Goal: Check status: Check status

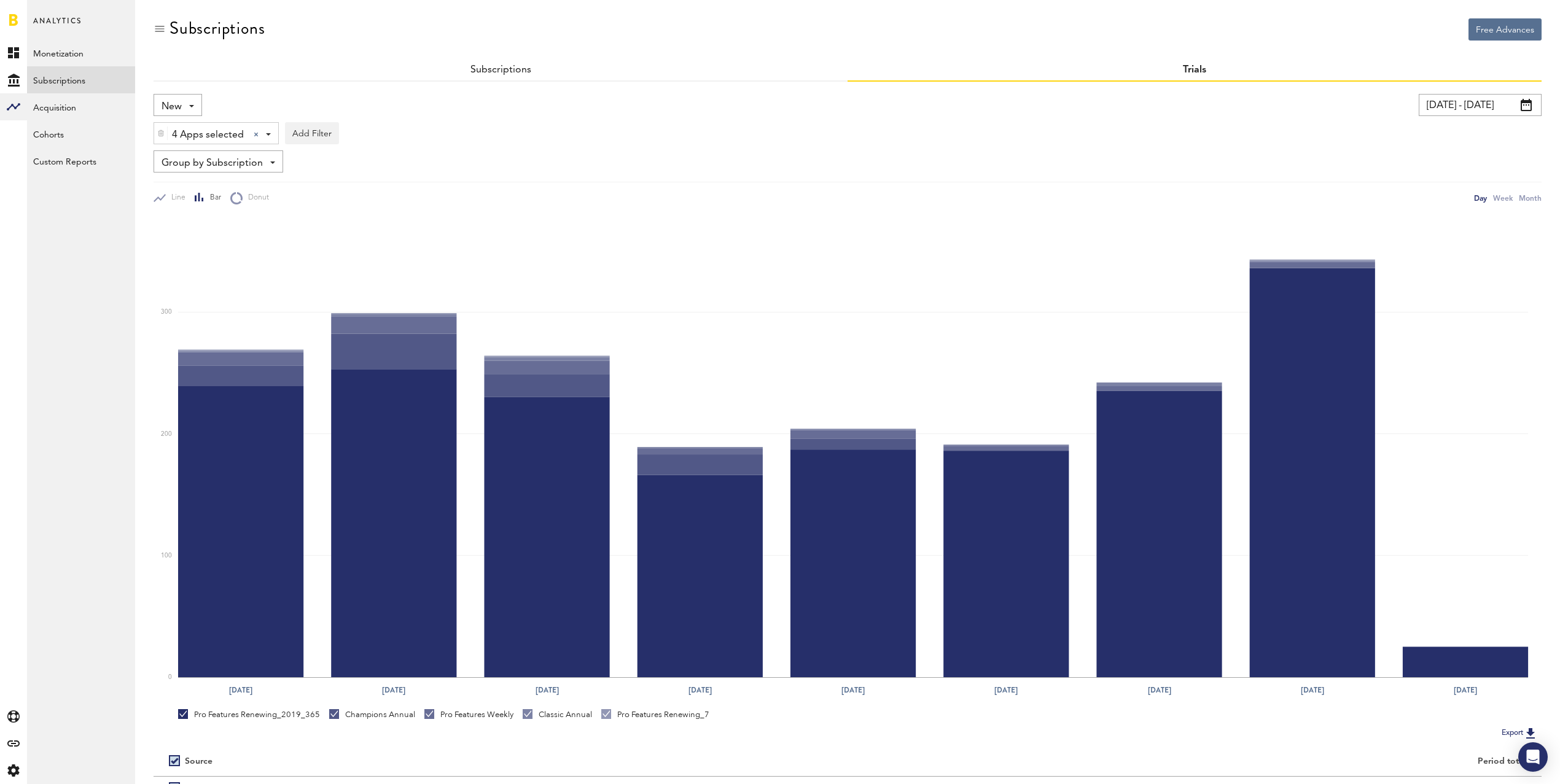
click at [217, 133] on span "4 Apps selected" at bounding box center [208, 135] width 72 height 21
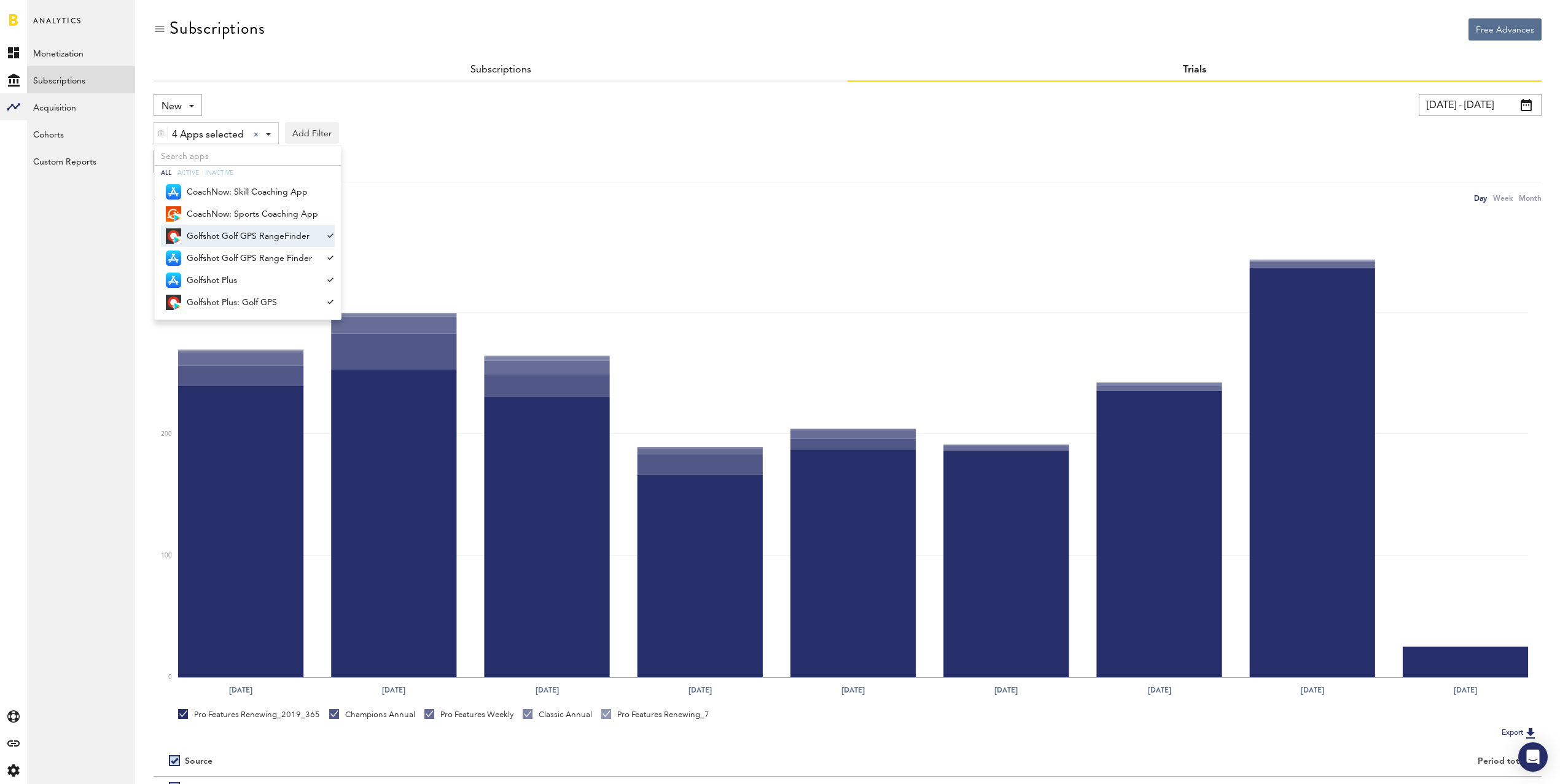
click at [297, 238] on span "Golfshot Golf GPS RangeFinder" at bounding box center [252, 237] width 131 height 21
click at [283, 304] on span "Golfshot Plus: Golf GPS" at bounding box center [252, 302] width 131 height 21
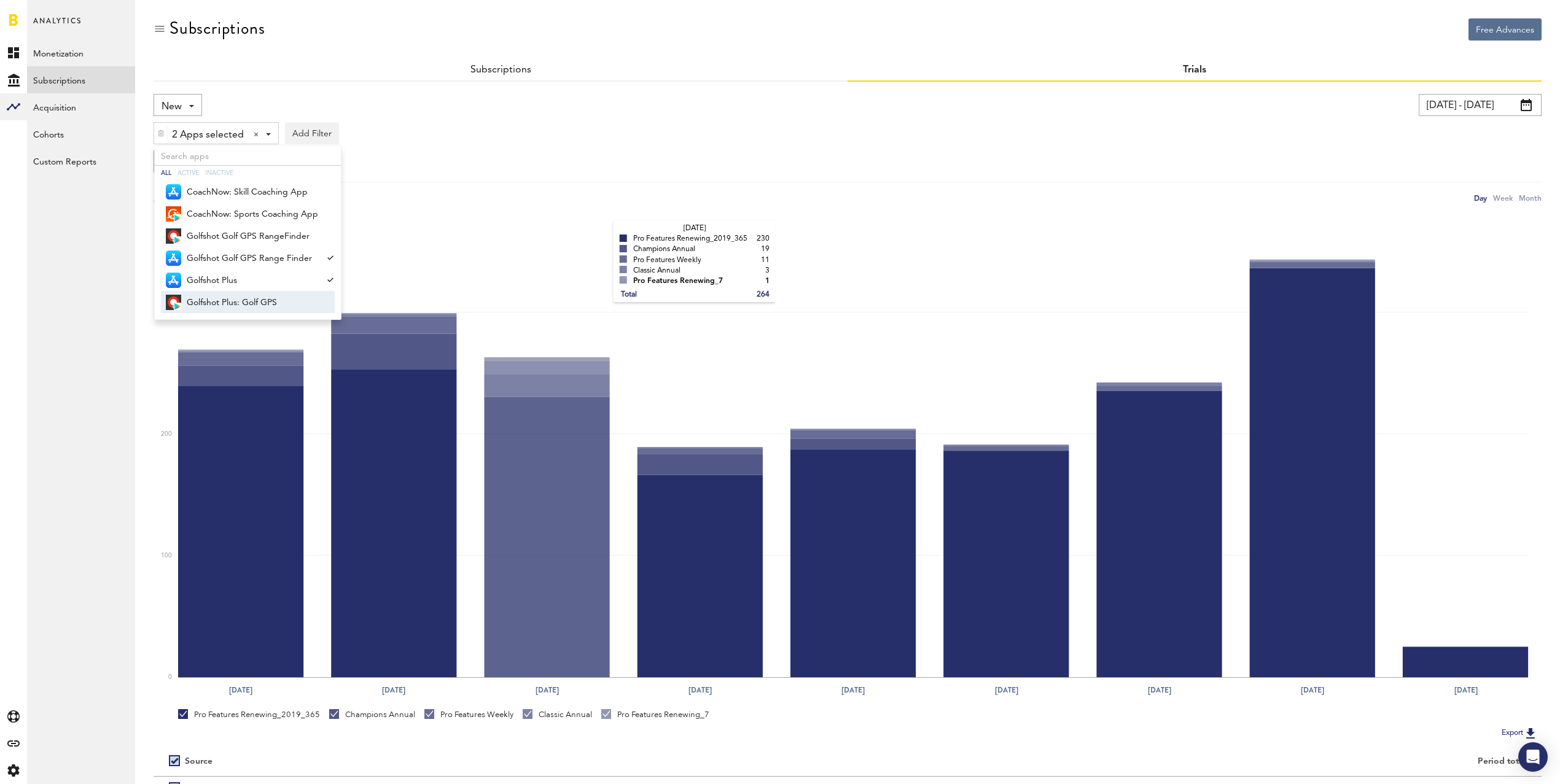
click at [602, 234] on rect at bounding box center [853, 447] width 1351 height 461
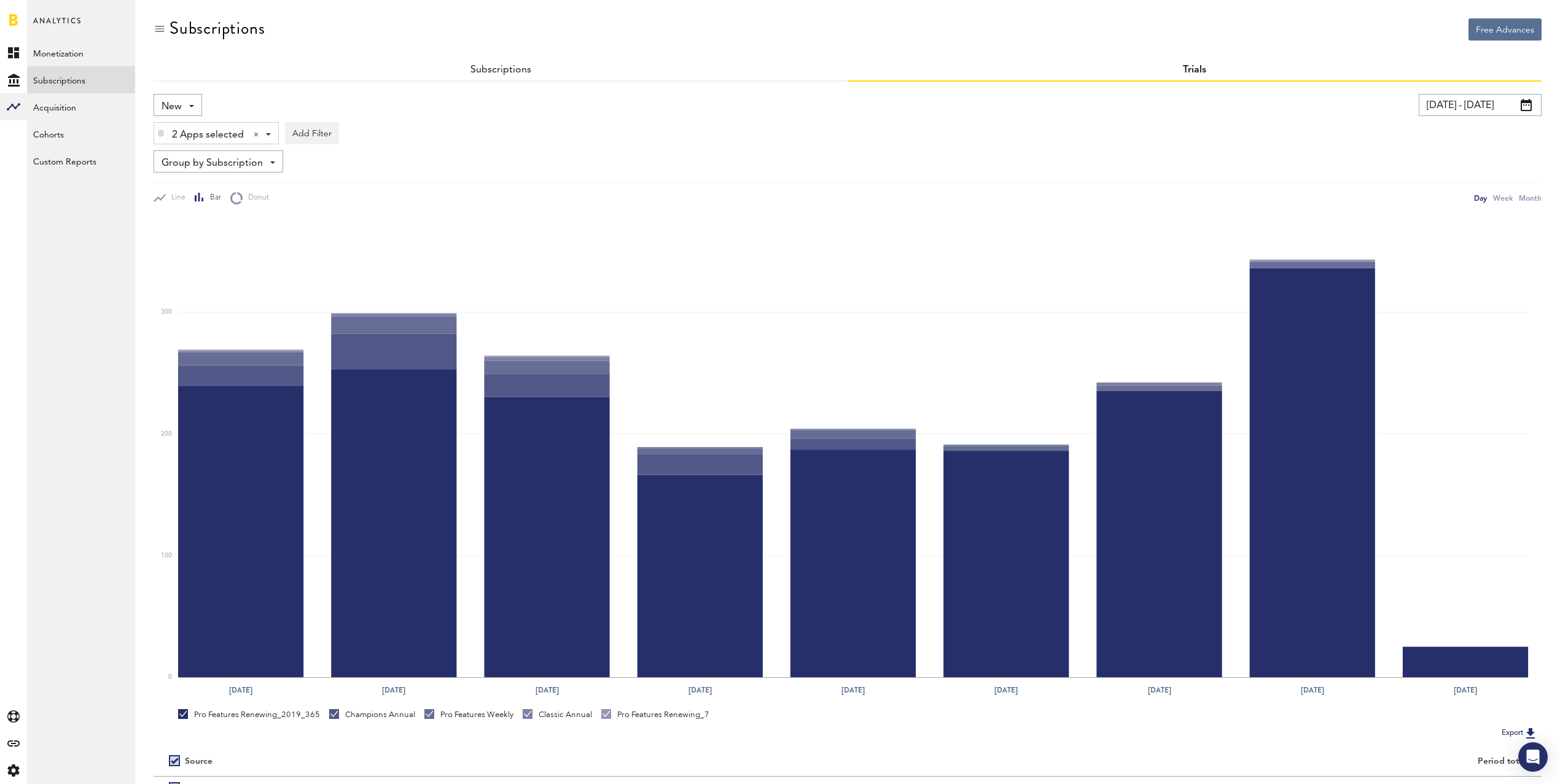
click at [1486, 99] on input "[DATE] - [DATE]" at bounding box center [1480, 105] width 122 height 22
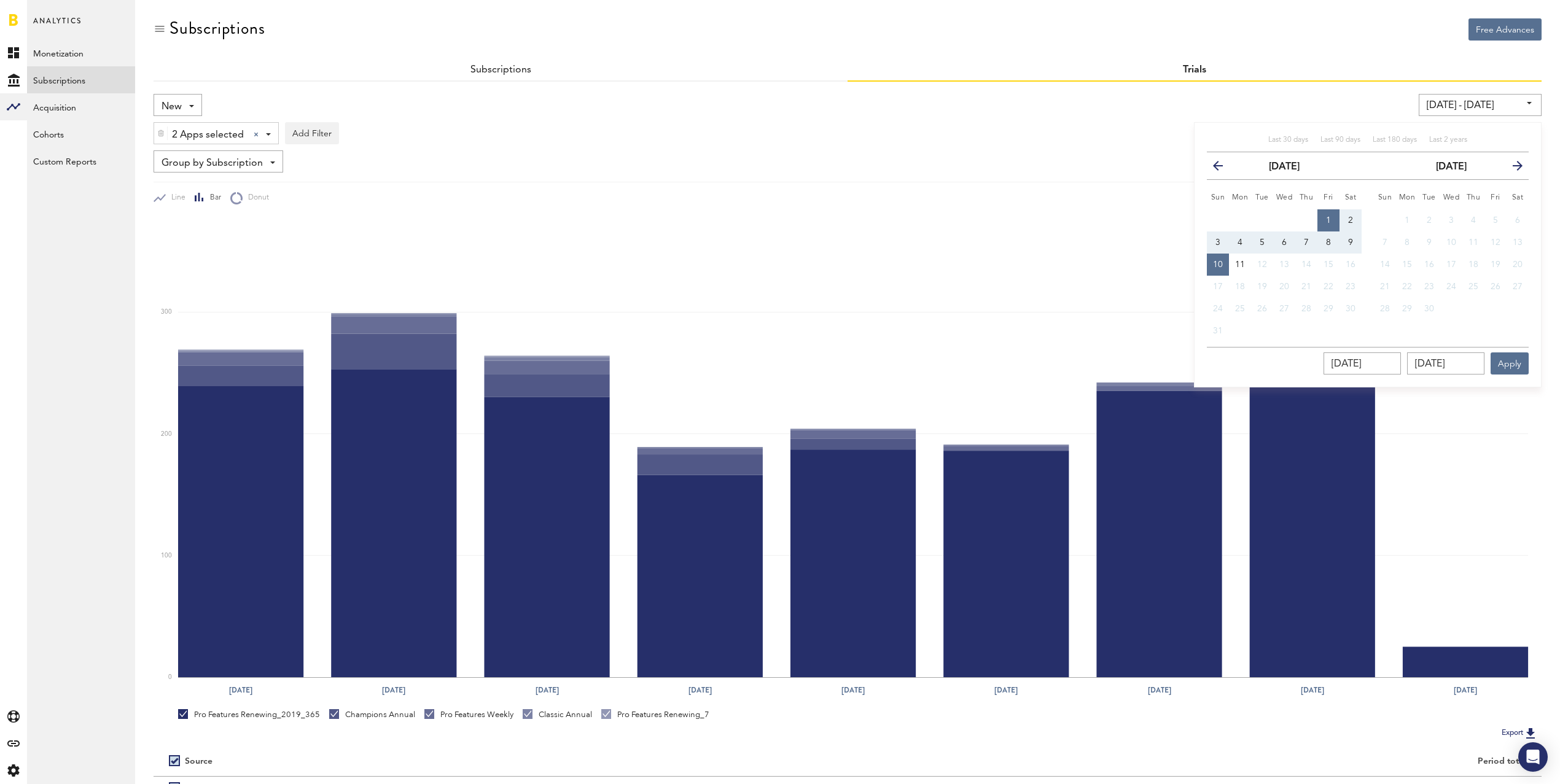
click at [1223, 168] on icon "button" at bounding box center [1223, 168] width 0 height 0
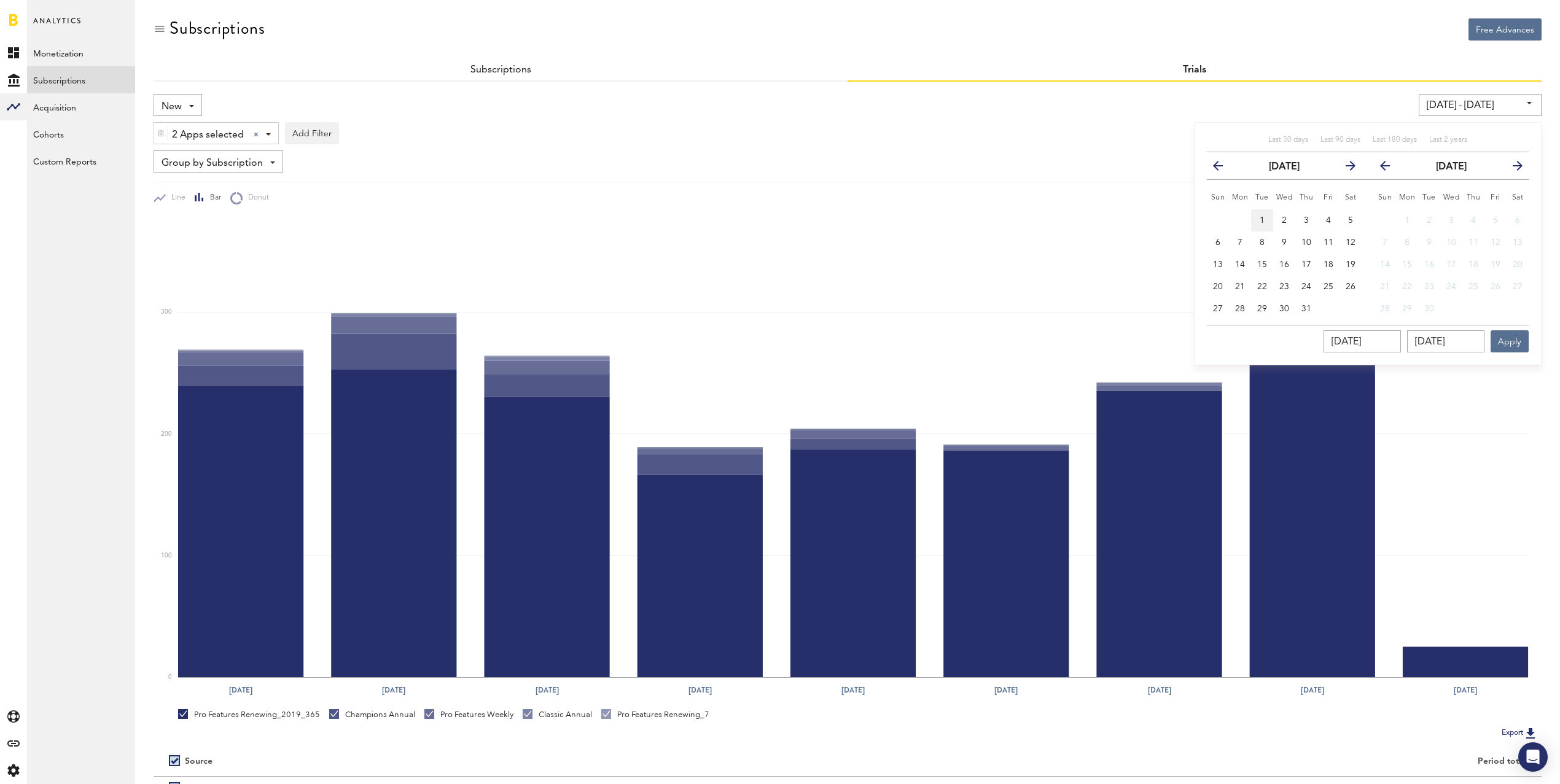
click at [1270, 216] on button "1" at bounding box center [1261, 220] width 22 height 22
type input "[DATE] - [DATE]"
type input "[DATE]"
click at [1377, 160] on button "previous" at bounding box center [1384, 165] width 34 height 17
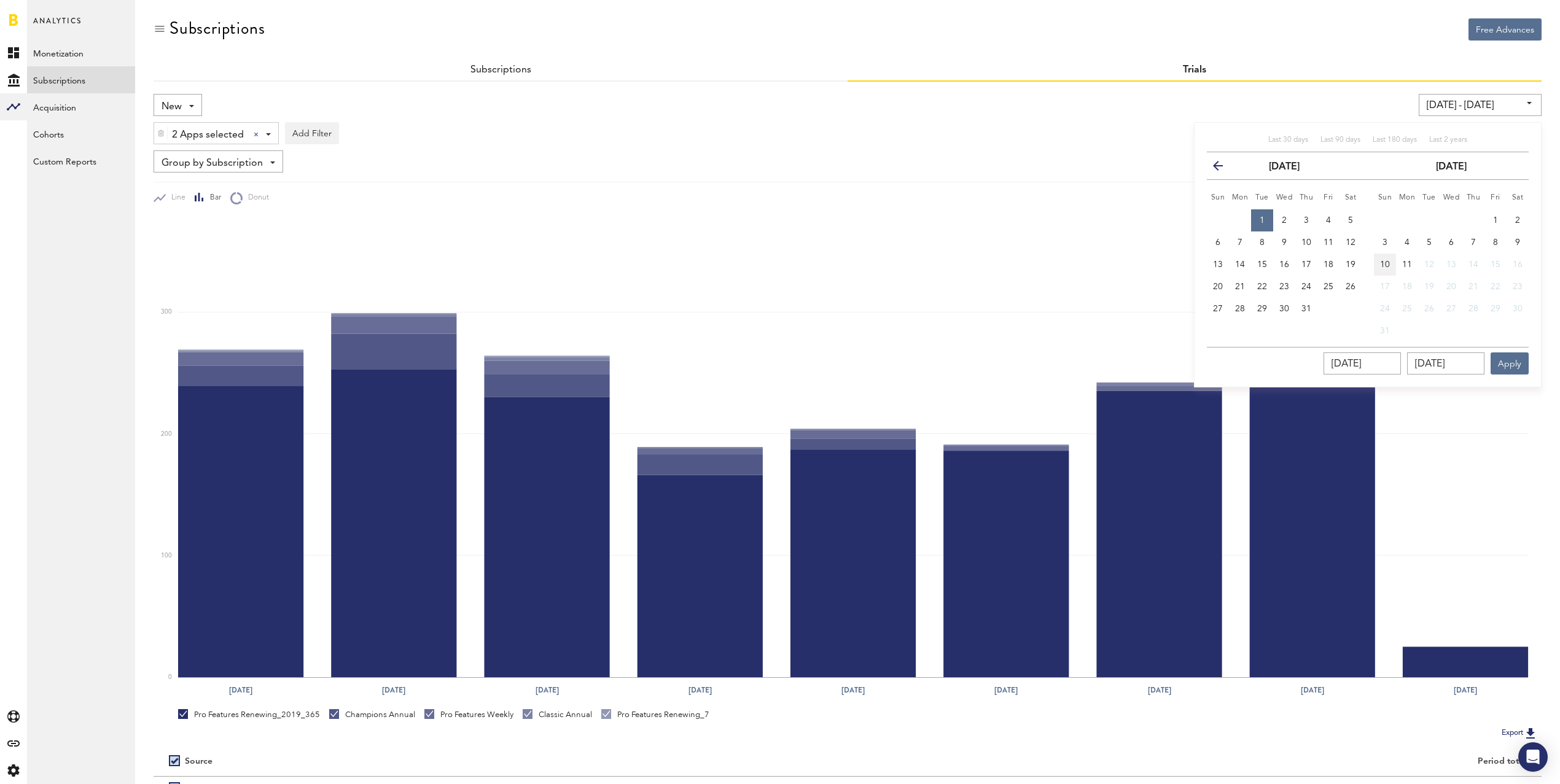
click at [1382, 259] on button "10" at bounding box center [1385, 264] width 22 height 22
type input "[DATE] - [DATE]"
type input "[DATE]"
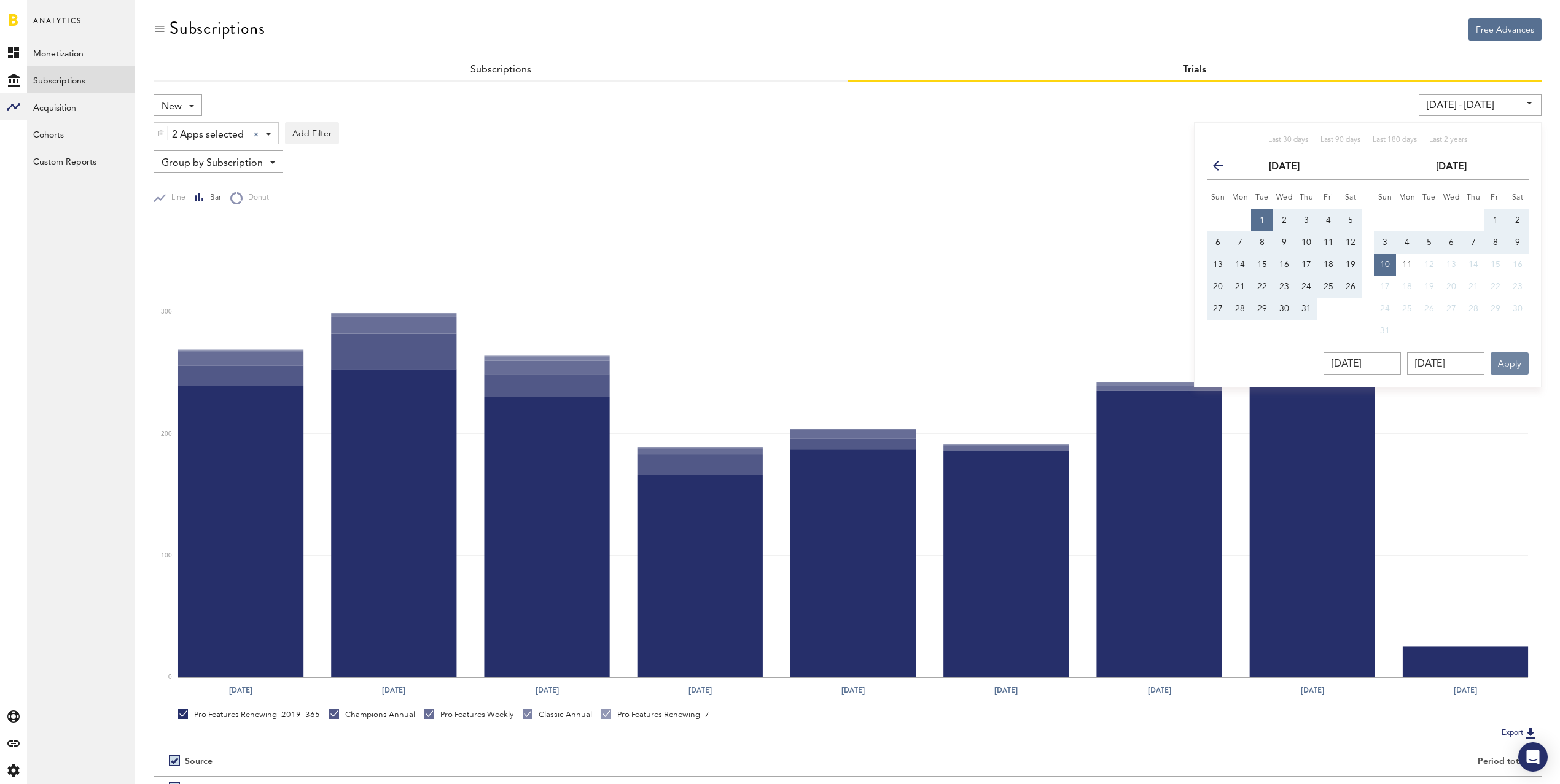
click at [1511, 361] on button "Apply" at bounding box center [1510, 363] width 38 height 22
